Goal: Communication & Community: Share content

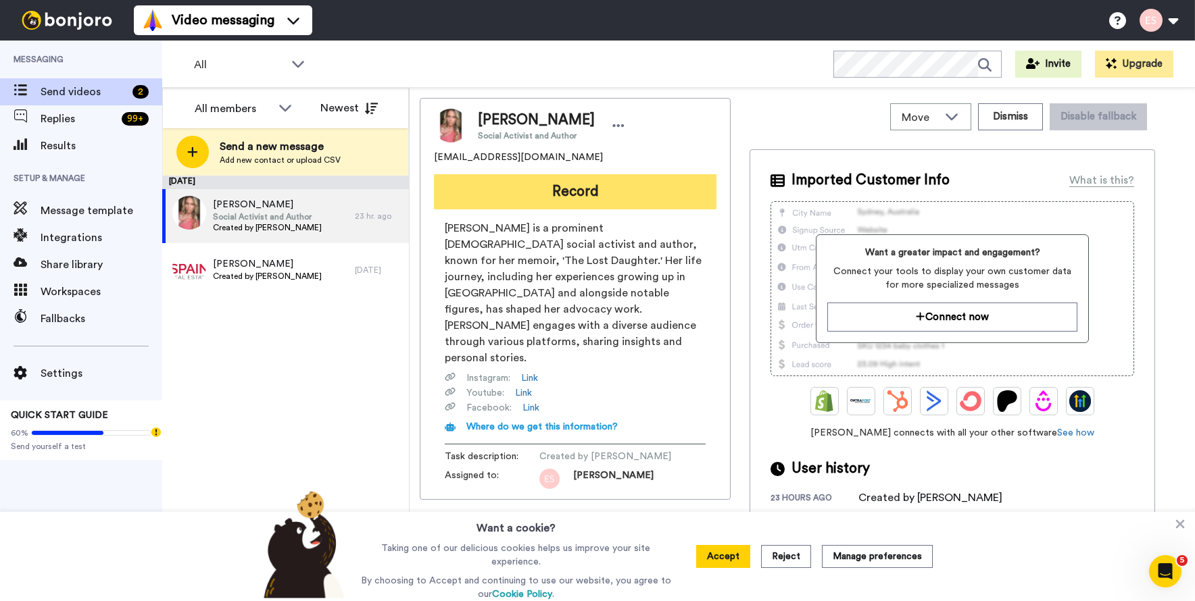
click at [539, 209] on button "Record" at bounding box center [575, 191] width 282 height 35
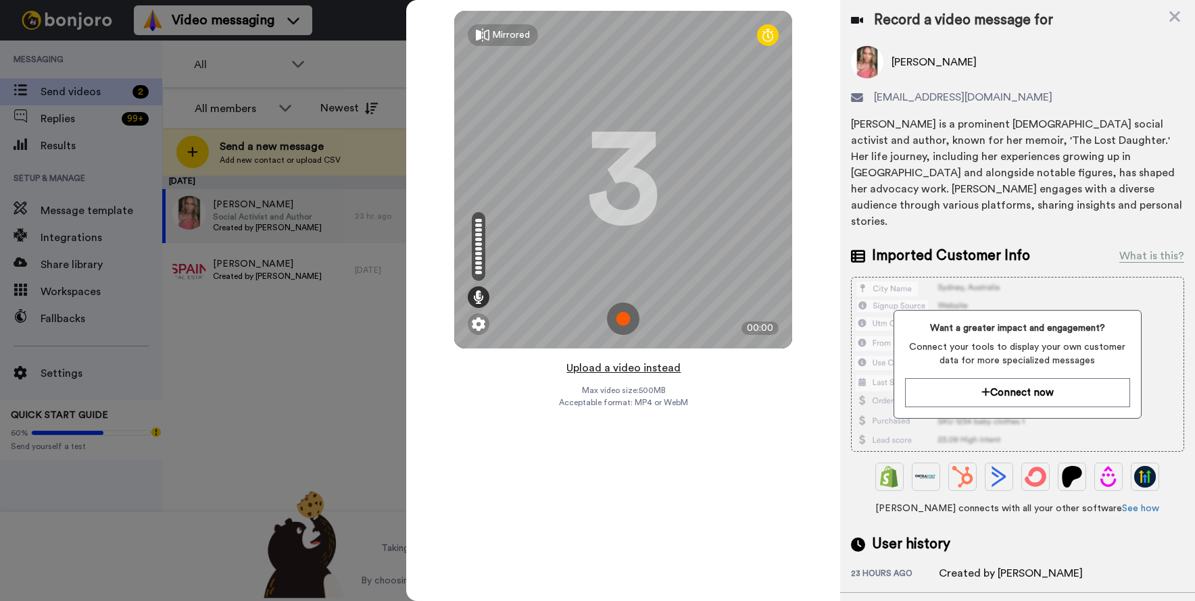
click at [630, 369] on button "Upload a video instead" at bounding box center [623, 369] width 122 height 18
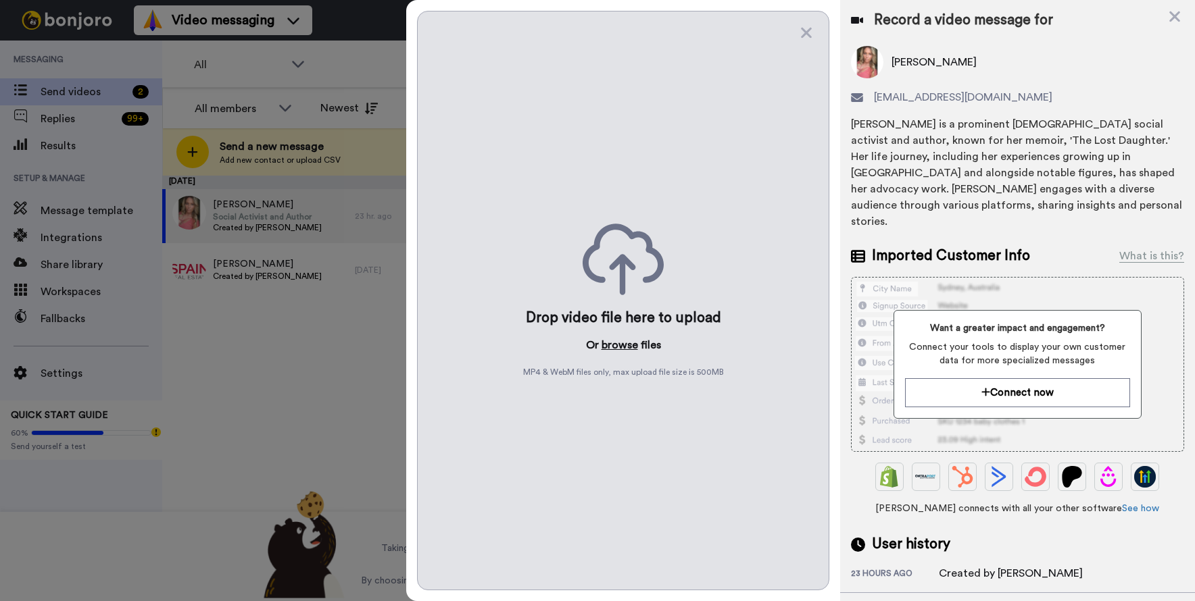
click at [634, 343] on button "browse" at bounding box center [619, 345] width 36 height 16
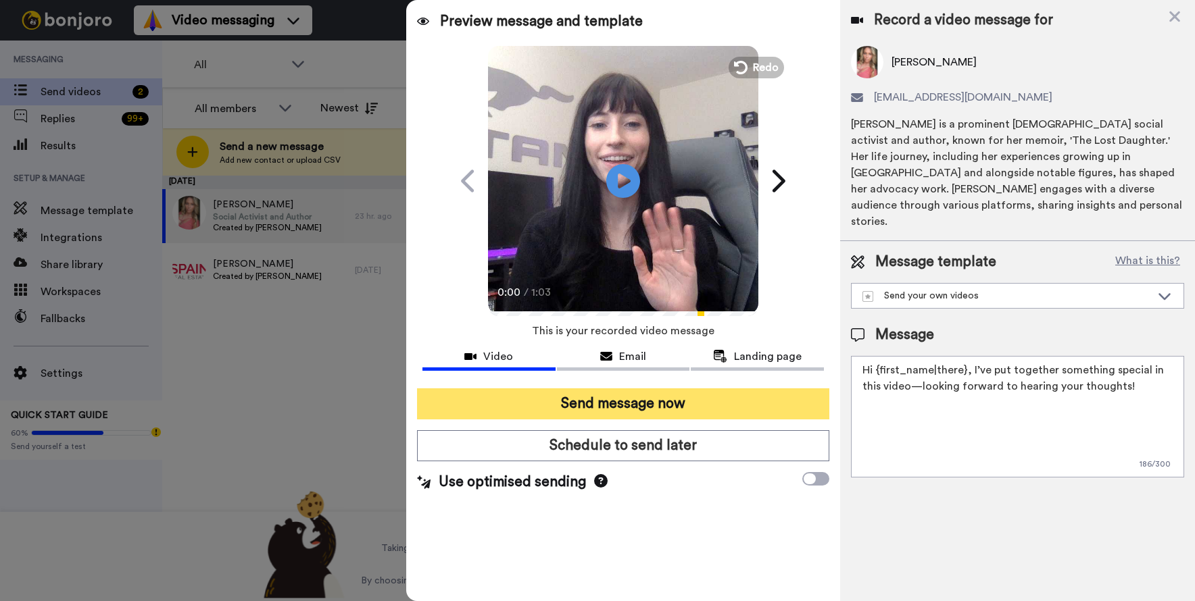
click at [630, 400] on button "Send message now" at bounding box center [623, 404] width 412 height 31
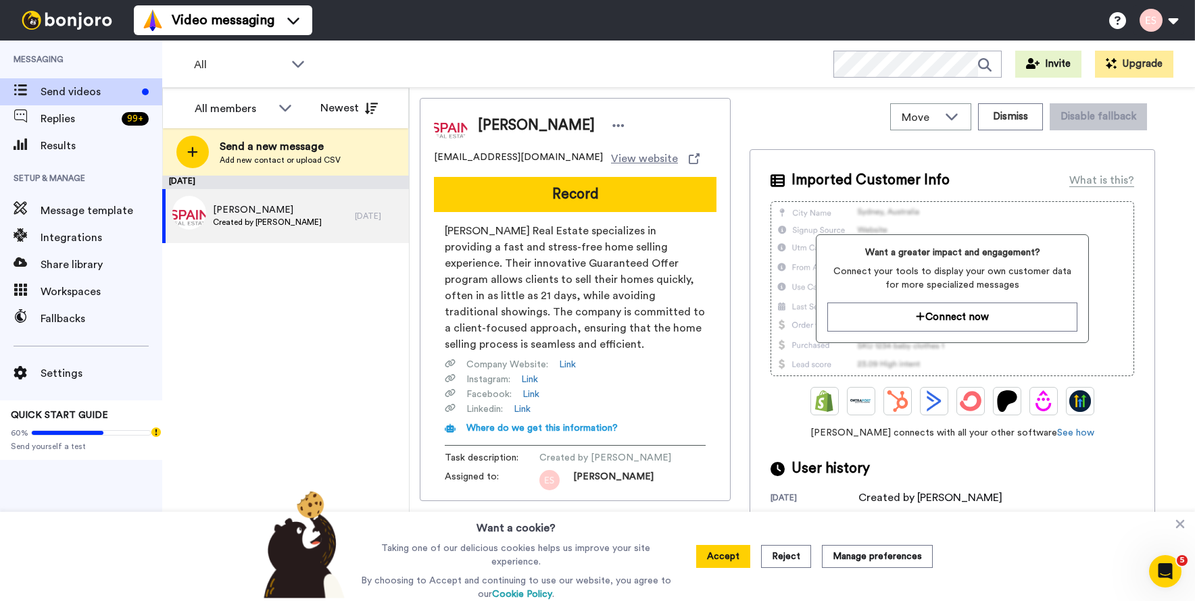
click at [651, 214] on div "[PERSON_NAME] [EMAIL_ADDRESS][DOMAIN_NAME] View website Record [PERSON_NAME] Re…" at bounding box center [575, 299] width 311 height 403
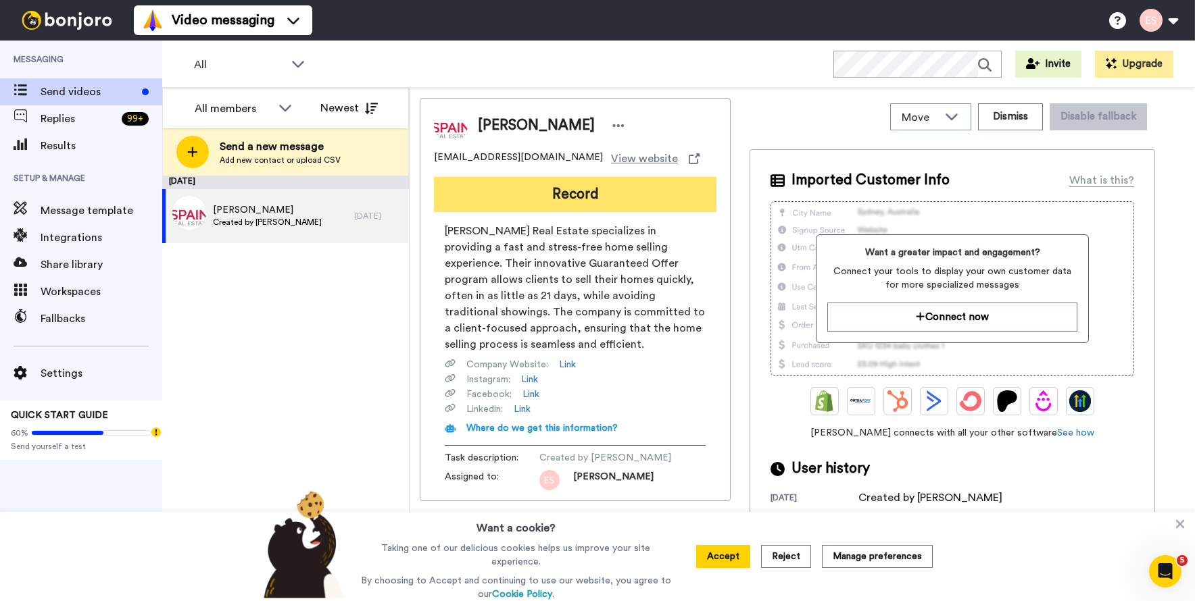
click at [647, 205] on button "Record" at bounding box center [575, 194] width 282 height 35
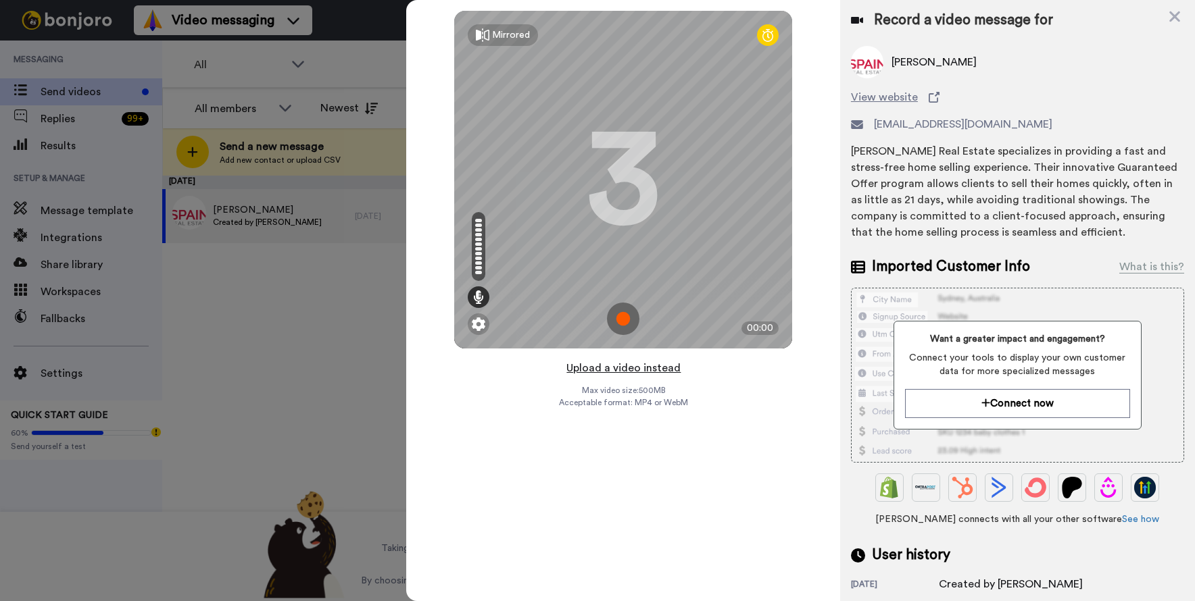
click at [620, 364] on button "Upload a video instead" at bounding box center [623, 369] width 122 height 18
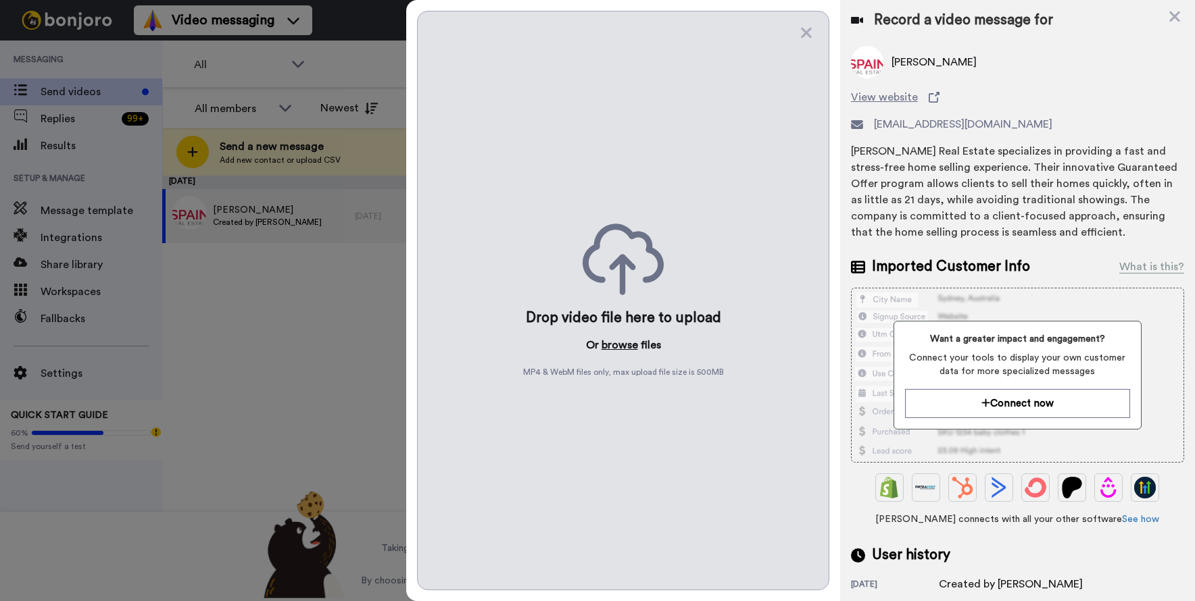
click at [618, 347] on button "browse" at bounding box center [619, 345] width 36 height 16
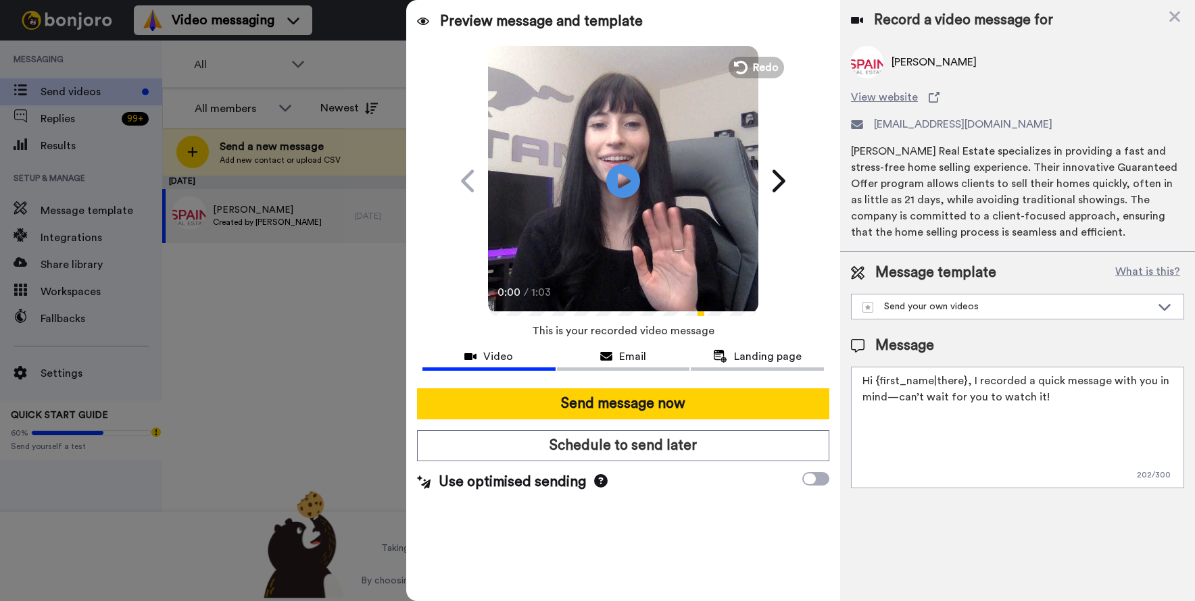
click at [572, 405] on button "Send message now" at bounding box center [623, 404] width 412 height 31
